Goal: Information Seeking & Learning: Learn about a topic

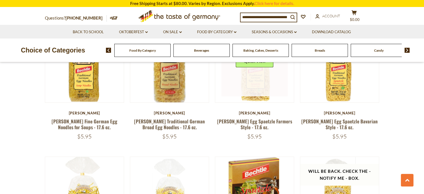
scroll to position [195, 0]
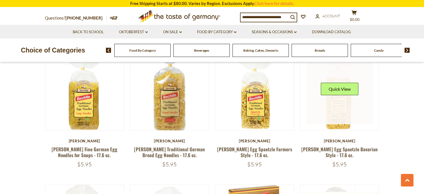
click at [331, 78] on link at bounding box center [340, 91] width 66 height 66
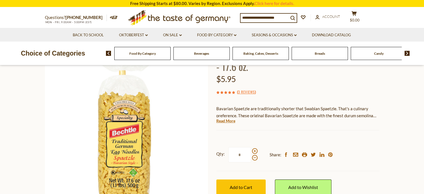
scroll to position [56, 0]
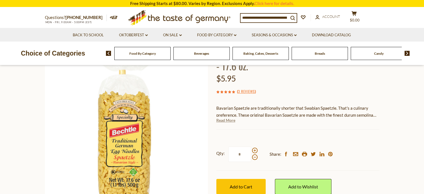
click at [226, 121] on link "Read More" at bounding box center [226, 120] width 19 height 6
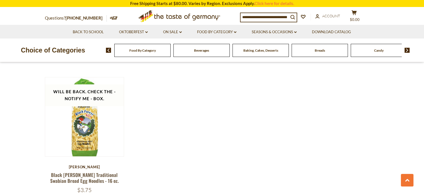
scroll to position [474, 0]
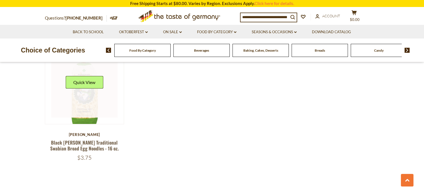
click at [88, 99] on link at bounding box center [84, 84] width 66 height 66
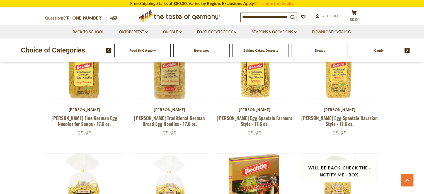
scroll to position [223, 0]
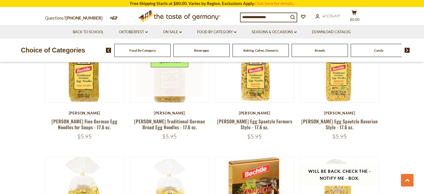
click at [172, 86] on link at bounding box center [169, 63] width 66 height 66
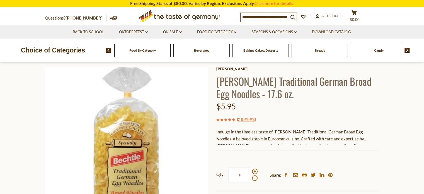
scroll to position [56, 0]
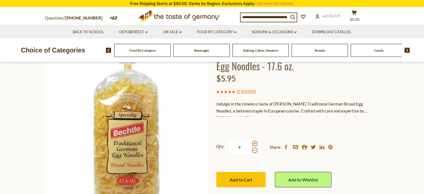
click at [345, 109] on div "Indulge in the timeless taste of [PERSON_NAME] Traditional German Broad Egg Noo…" at bounding box center [298, 108] width 163 height 16
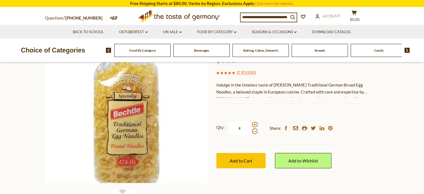
scroll to position [84, 0]
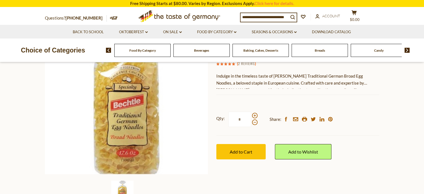
click at [253, 63] on link "2 Reviews" at bounding box center [246, 64] width 17 height 6
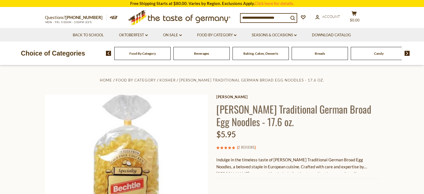
click at [254, 148] on link "2 Reviews" at bounding box center [246, 147] width 17 height 6
click at [252, 147] on link "2 Reviews" at bounding box center [246, 147] width 17 height 6
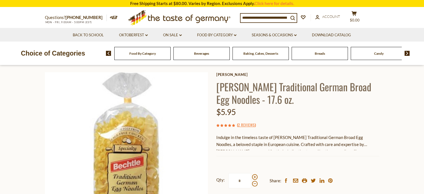
scroll to position [56, 0]
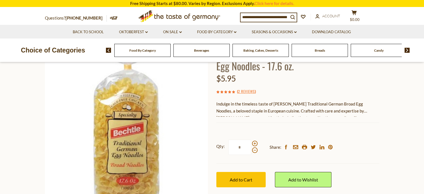
click at [277, 110] on div "Indulge in the timeless taste of [PERSON_NAME] Traditional German Broad Egg Noo…" at bounding box center [298, 108] width 163 height 16
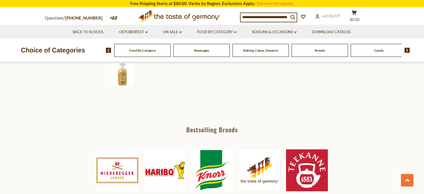
scroll to position [140, 0]
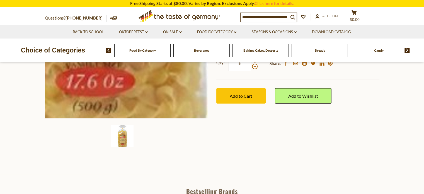
click at [140, 103] on img at bounding box center [126, 36] width 163 height 163
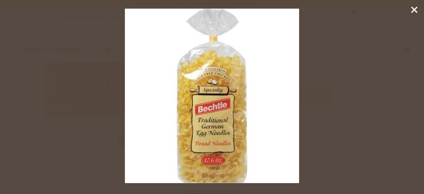
click at [140, 103] on img at bounding box center [212, 96] width 175 height 175
click at [413, 11] on line at bounding box center [415, 10] width 6 height 6
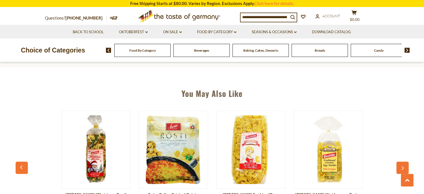
scroll to position [419, 0]
